Goal: Task Accomplishment & Management: Manage account settings

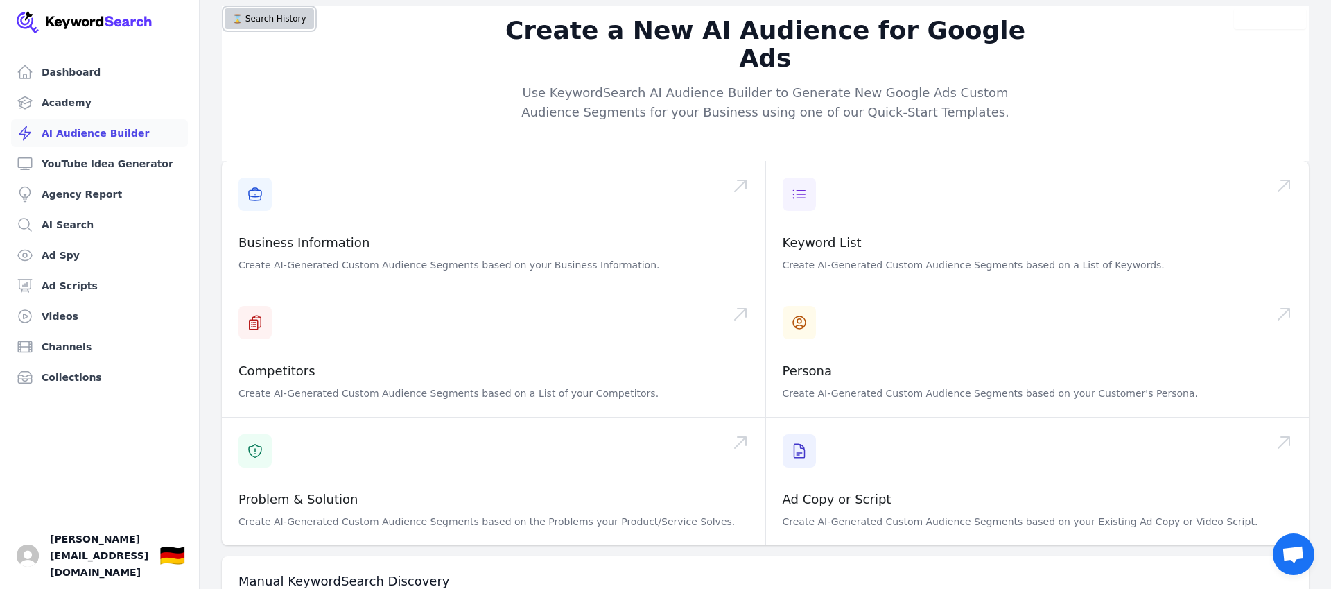
click at [252, 22] on button "⌛️ Search History" at bounding box center [269, 18] width 89 height 21
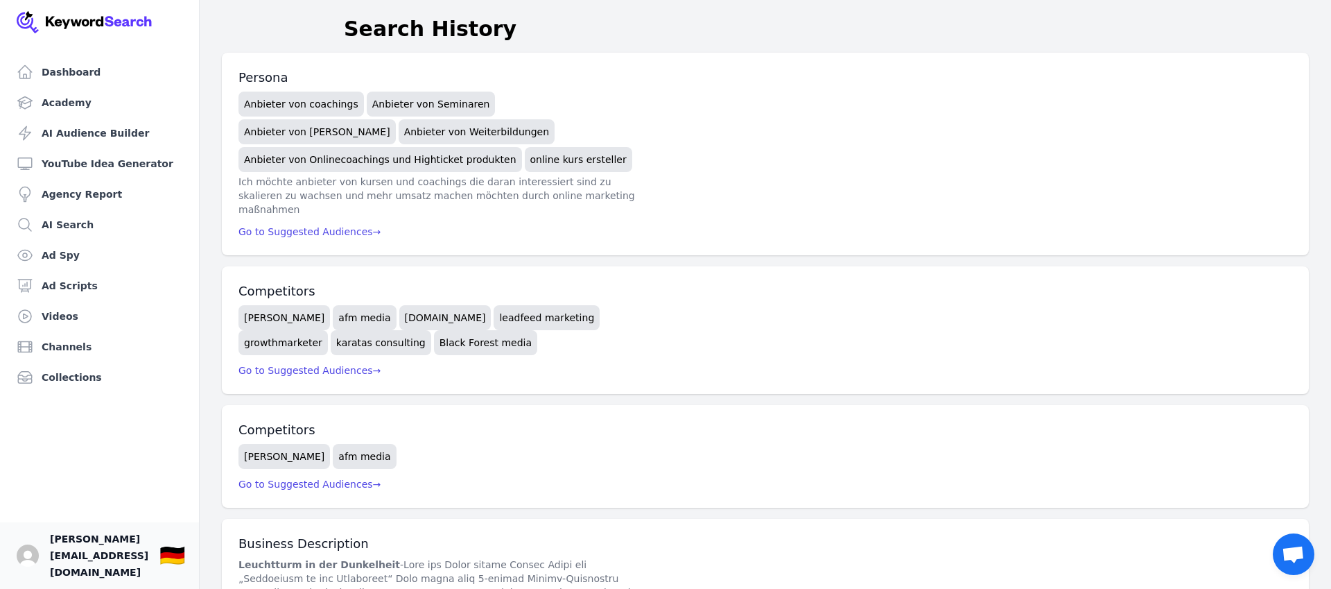
click at [80, 563] on span "alex@digitalhoneycomb.de" at bounding box center [99, 555] width 98 height 50
click at [24, 565] on img "Open user button" at bounding box center [28, 555] width 22 height 22
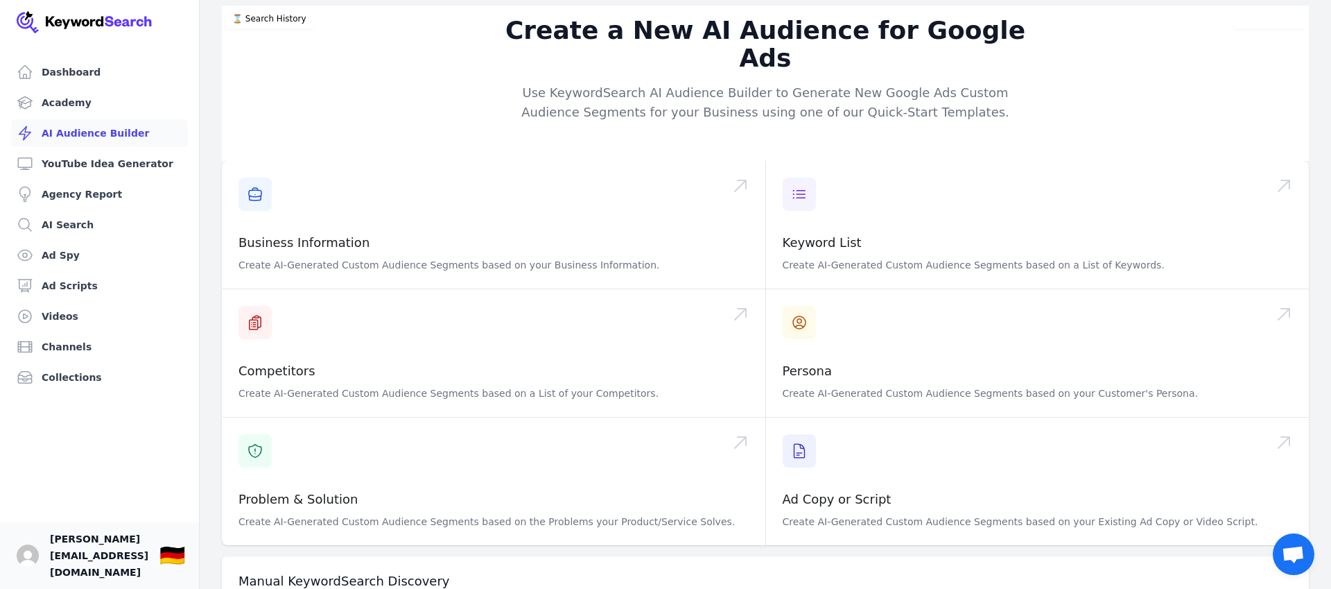
click at [114, 570] on span "alex@digitalhoneycomb.de" at bounding box center [99, 555] width 98 height 50
click at [187, 564] on link "Your profile alex@digitalhoneycomb.de Show country selector 🇩🇪" at bounding box center [99, 555] width 199 height 67
click at [185, 564] on div "🇩🇪" at bounding box center [172, 555] width 26 height 25
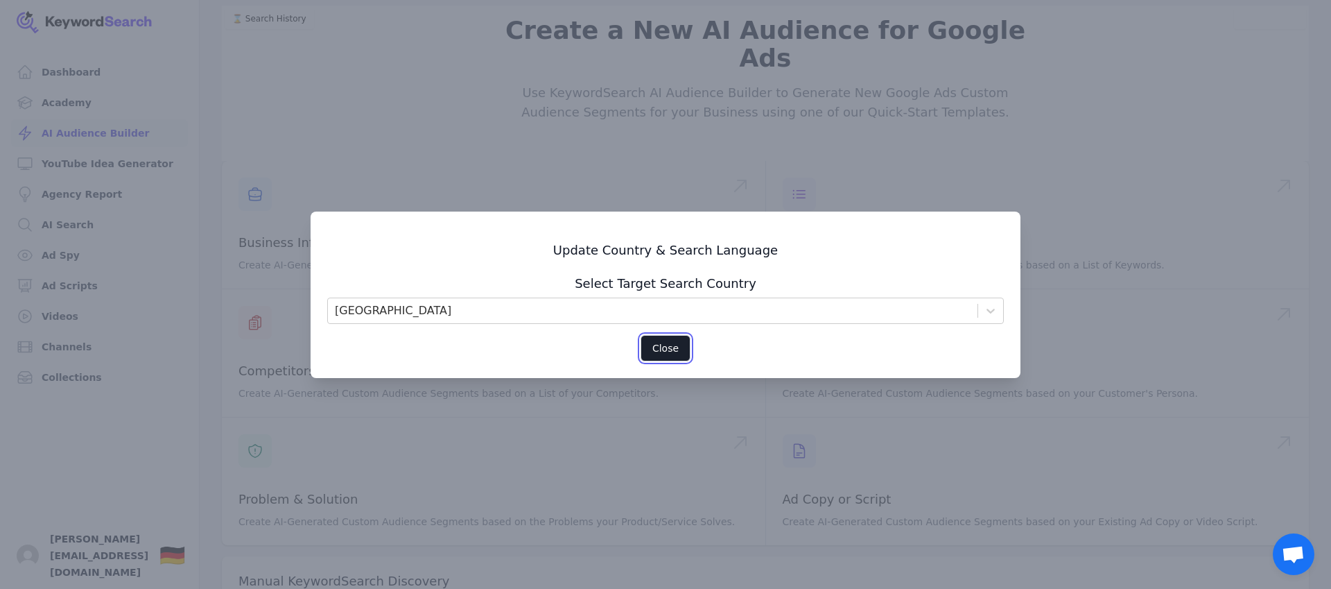
click at [662, 342] on button "Close" at bounding box center [666, 348] width 50 height 26
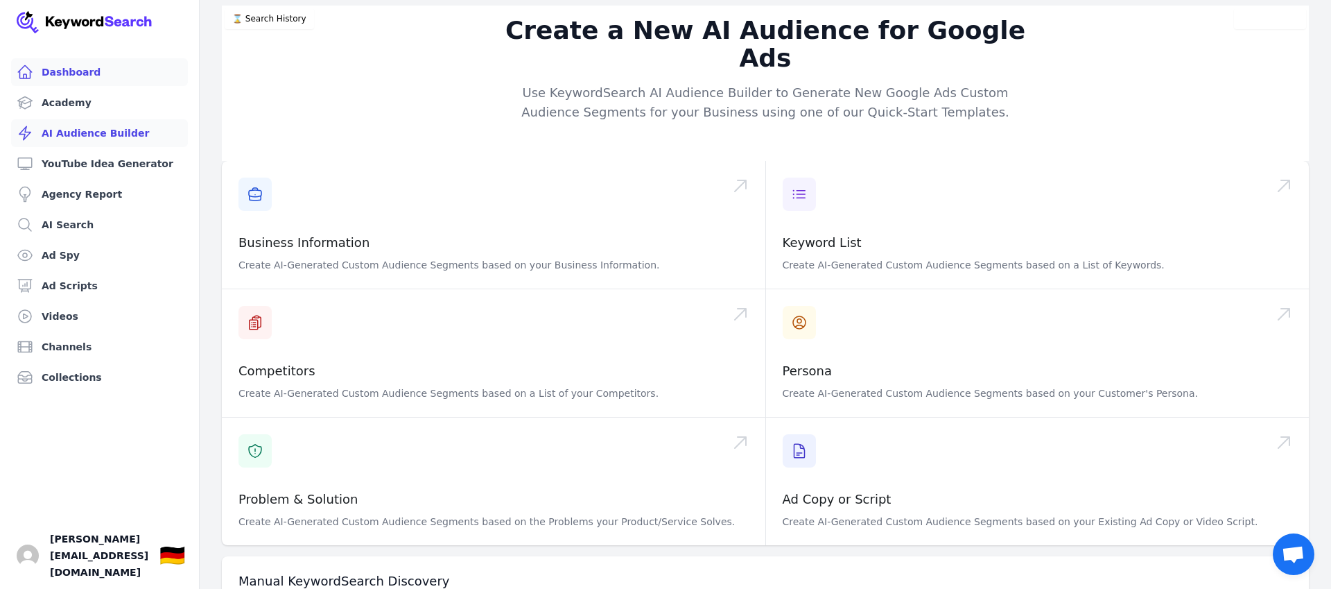
click at [72, 73] on link "Dashboard" at bounding box center [99, 72] width 177 height 28
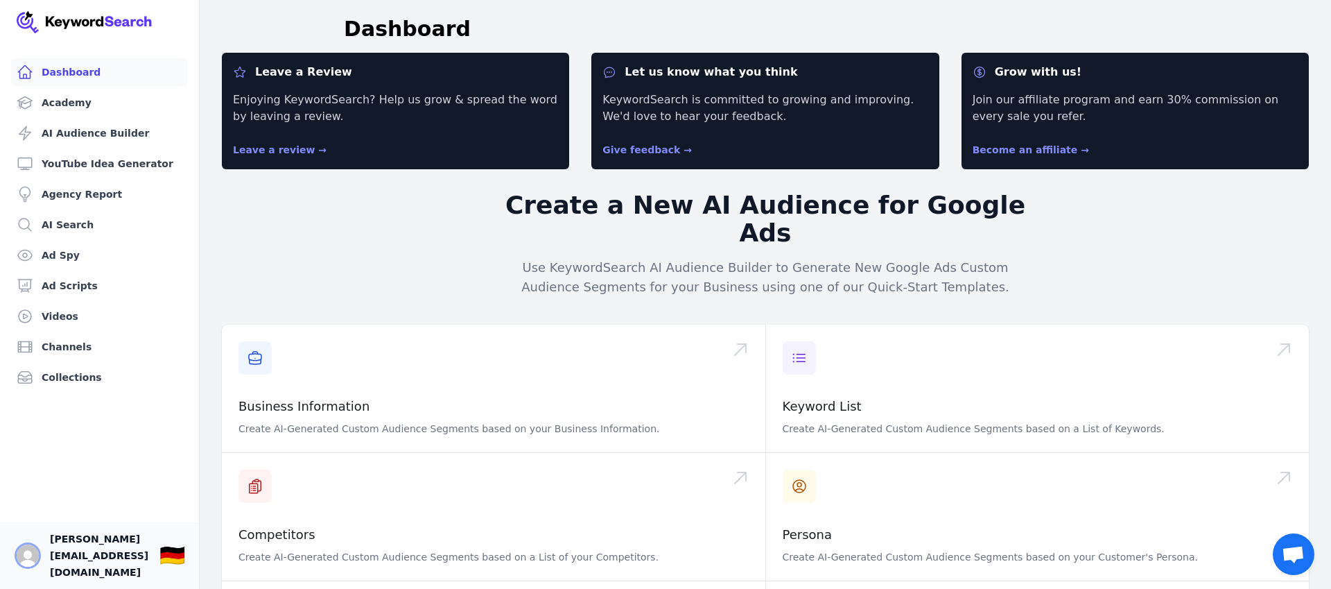
click at [28, 567] on img "Open user button" at bounding box center [28, 555] width 22 height 22
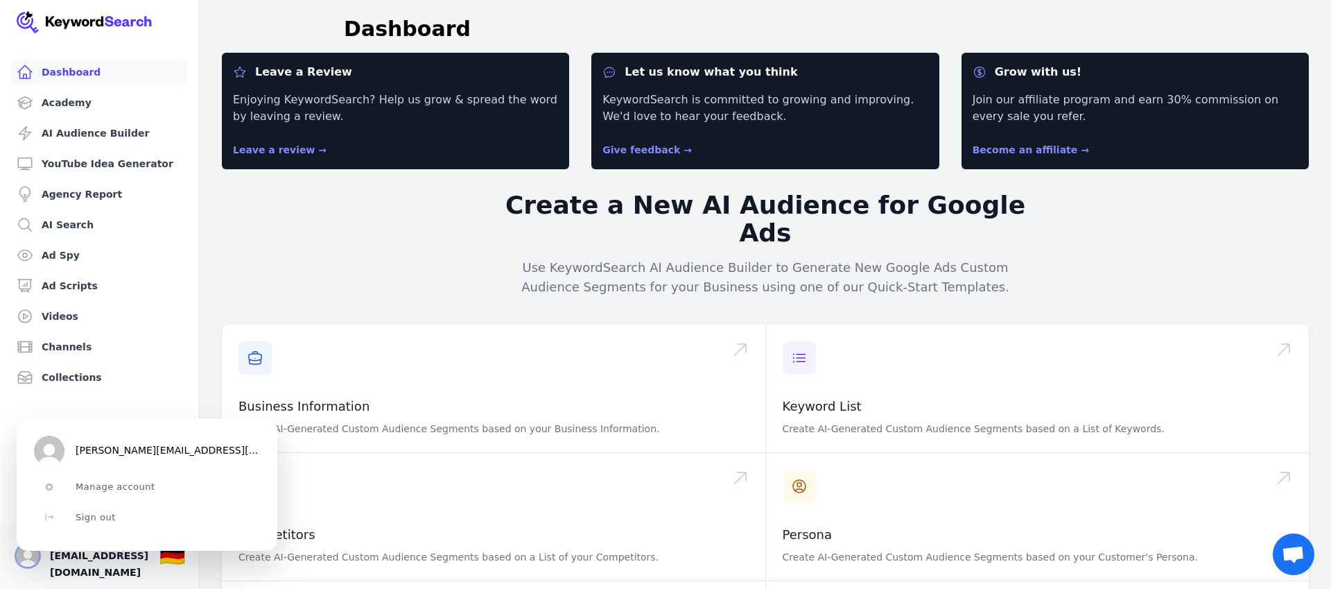
click at [28, 567] on img "Close user button" at bounding box center [28, 555] width 22 height 22
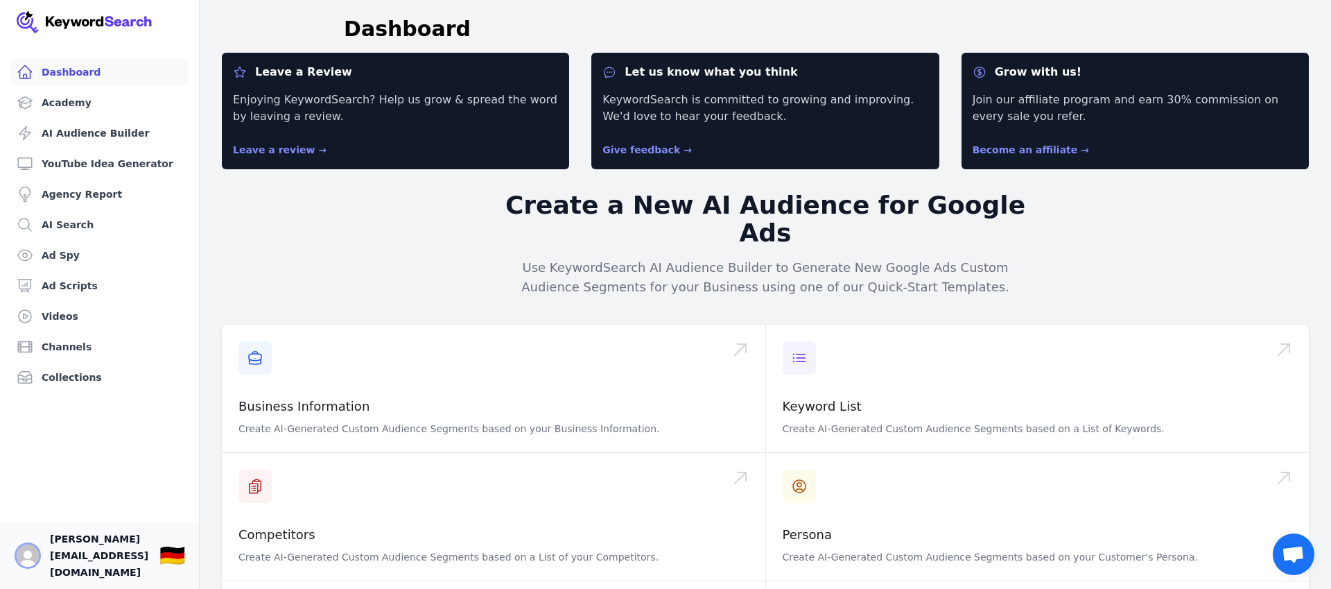
click at [28, 567] on img "Open user button" at bounding box center [28, 555] width 22 height 22
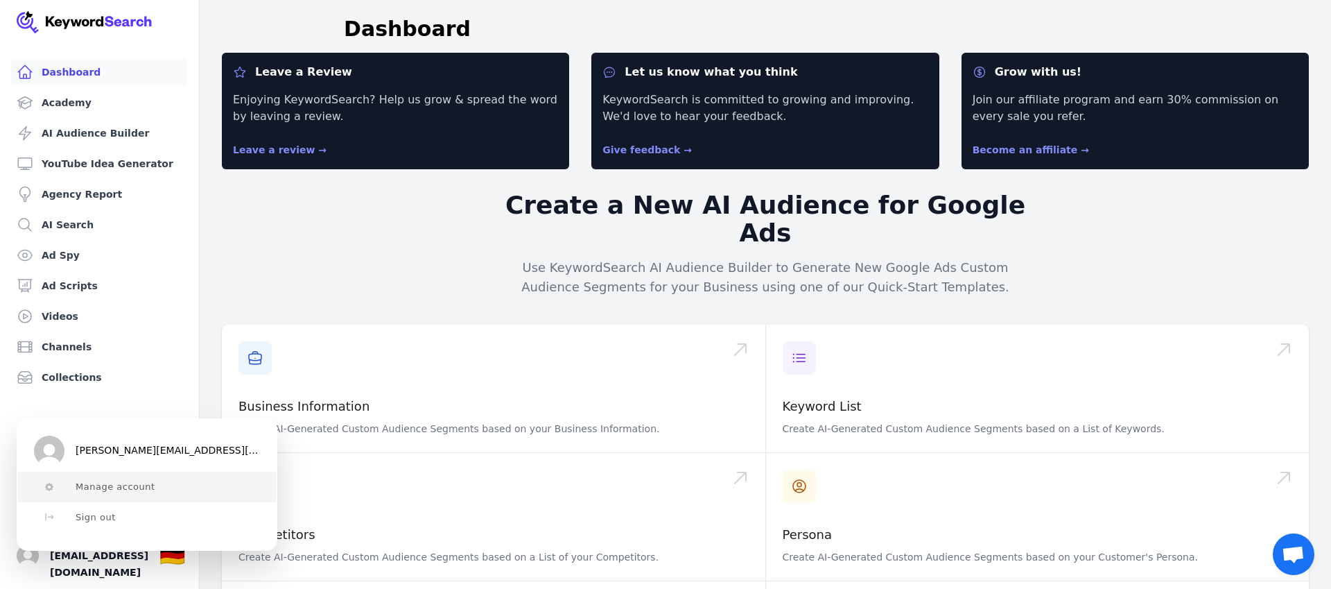
click at [105, 481] on span "Manage account" at bounding box center [116, 486] width 80 height 11
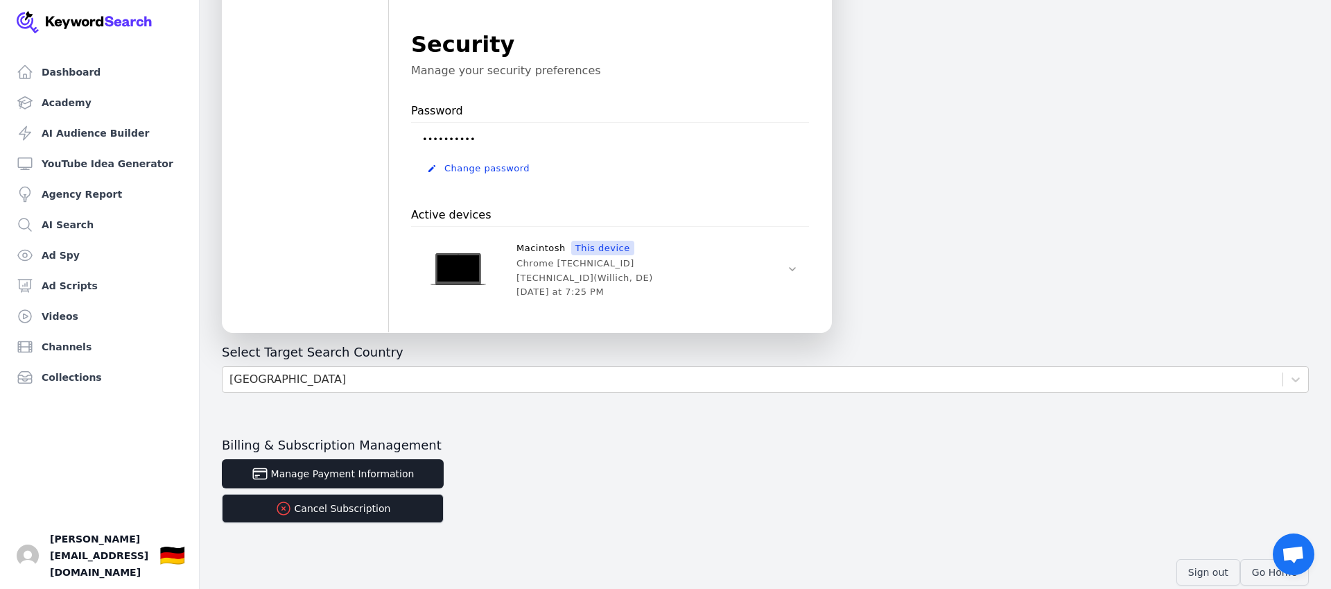
scroll to position [460, 0]
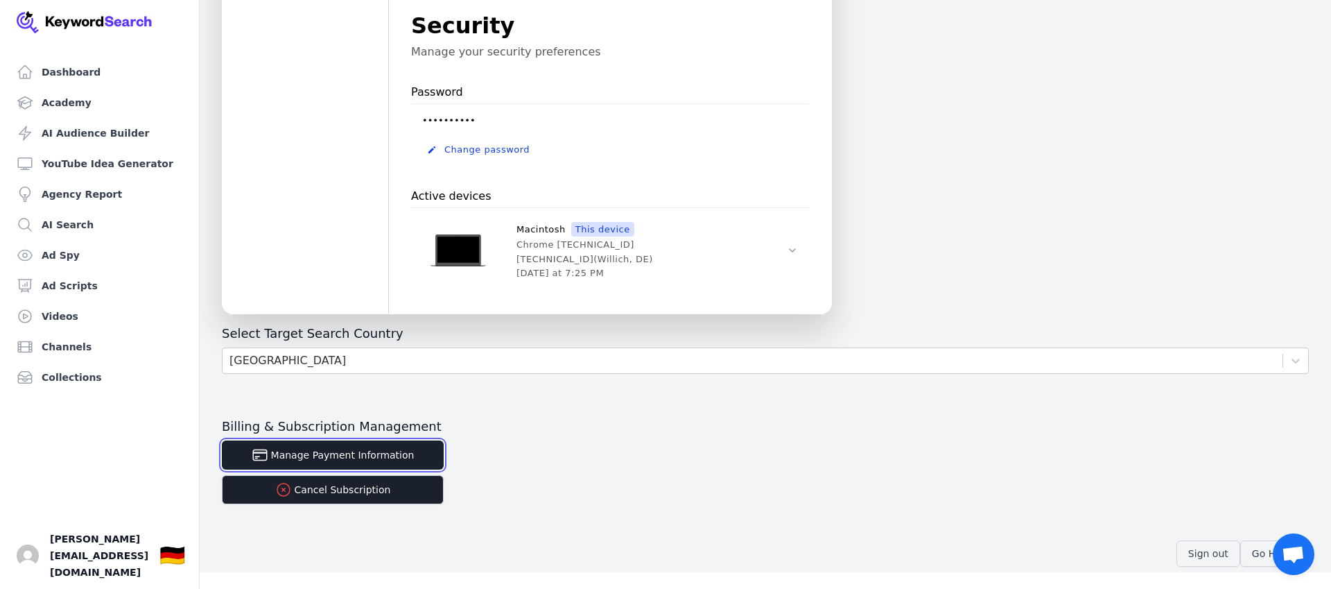
click at [354, 458] on button "Manage Payment Information" at bounding box center [333, 454] width 222 height 29
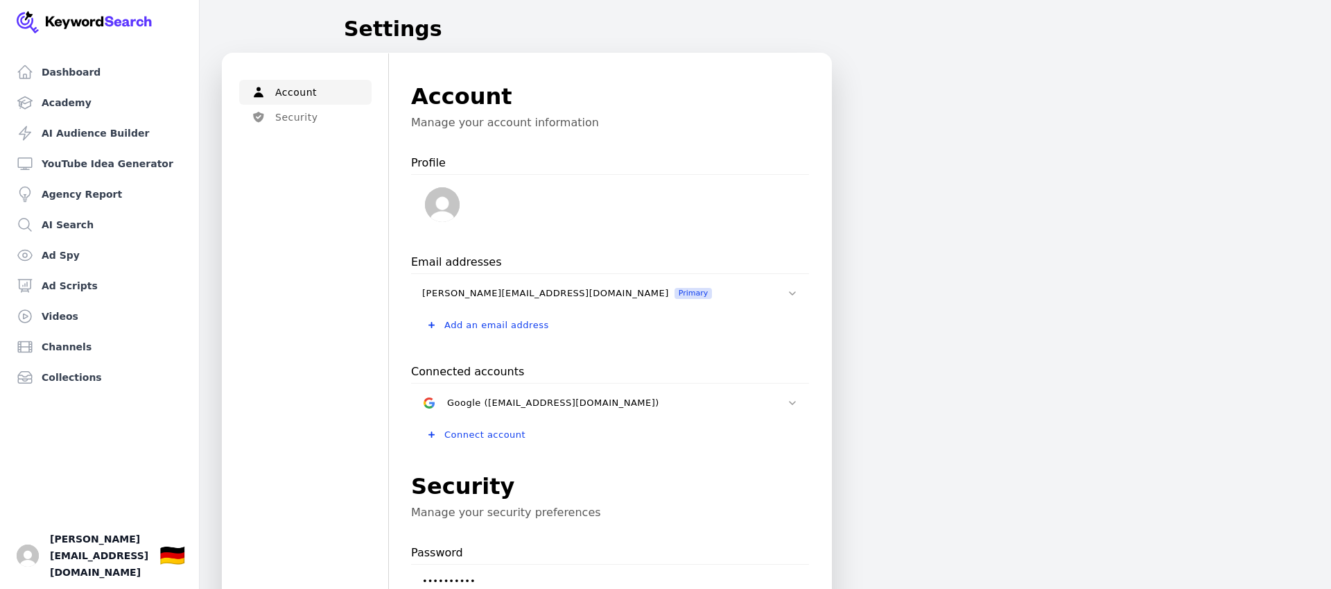
scroll to position [460, 0]
